Goal: Task Accomplishment & Management: Use online tool/utility

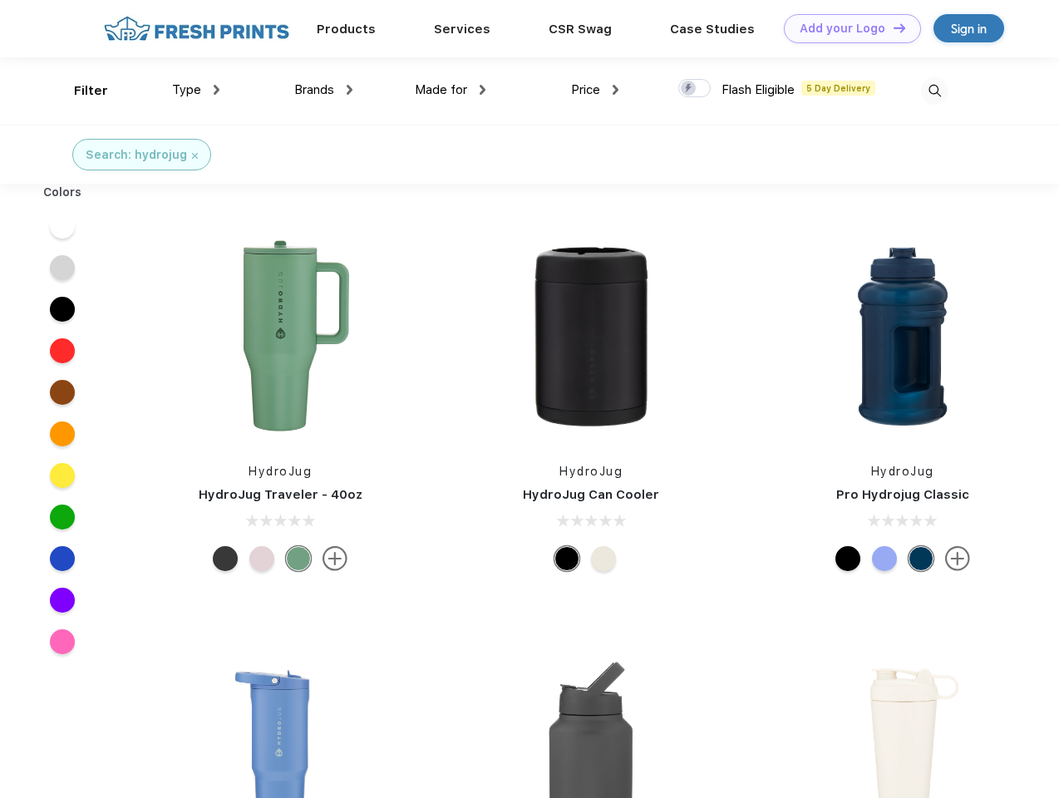
click at [846, 28] on link "Add your Logo Design Tool" at bounding box center [852, 28] width 137 height 29
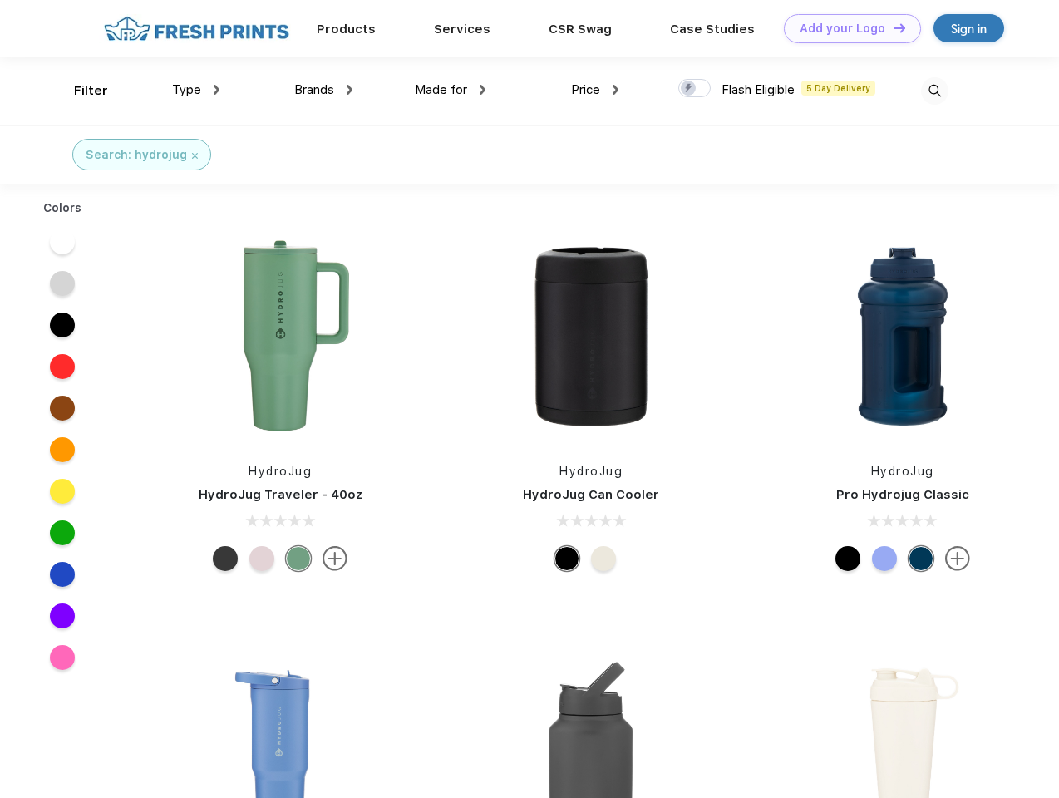
click at [0, 0] on div "Design Tool" at bounding box center [0, 0] width 0 height 0
click at [892, 27] on link "Add your Logo Design Tool" at bounding box center [852, 28] width 137 height 29
click at [80, 91] on div "Filter" at bounding box center [91, 90] width 34 height 19
click at [196, 90] on span "Type" at bounding box center [186, 89] width 29 height 15
click at [323, 90] on span "Brands" at bounding box center [314, 89] width 40 height 15
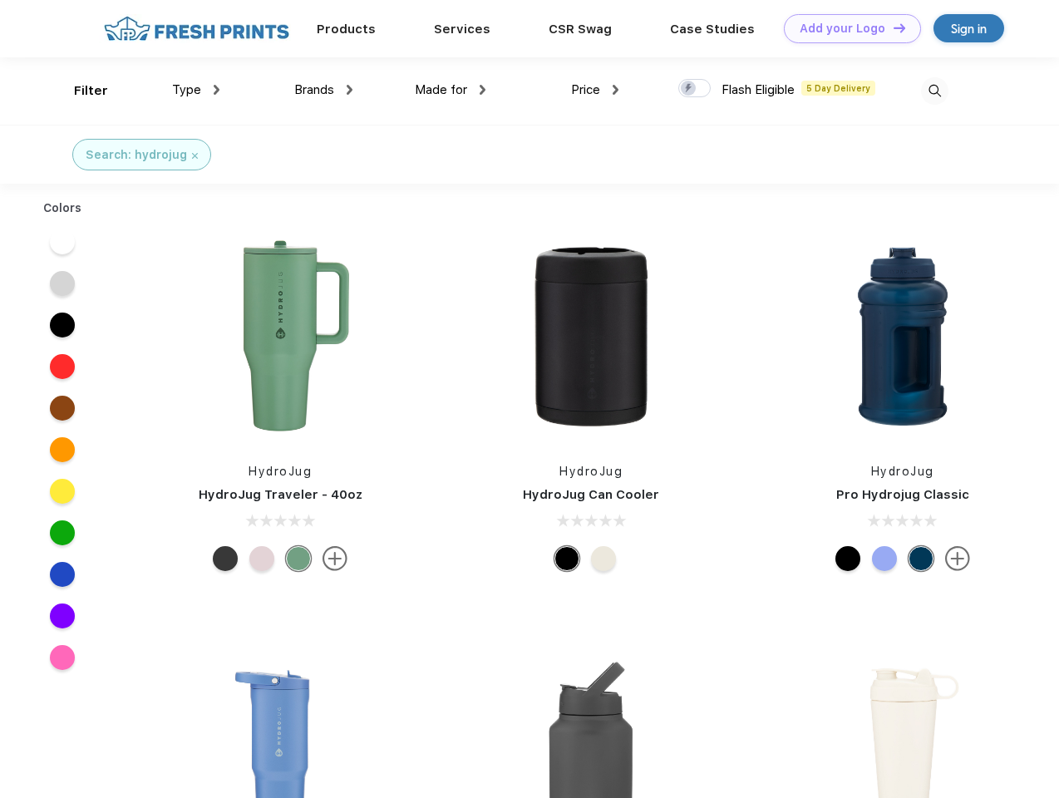
click at [451, 90] on span "Made for" at bounding box center [441, 89] width 52 height 15
click at [595, 90] on span "Price" at bounding box center [585, 89] width 29 height 15
click at [695, 89] on div at bounding box center [694, 88] width 32 height 18
click at [689, 89] on input "checkbox" at bounding box center [683, 83] width 11 height 11
click at [935, 91] on img at bounding box center [934, 90] width 27 height 27
